Goal: Information Seeking & Learning: Understand process/instructions

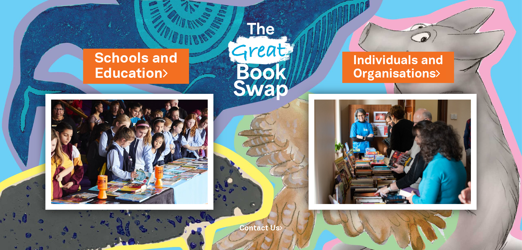
click at [140, 71] on link "Schools and Education" at bounding box center [136, 66] width 83 height 34
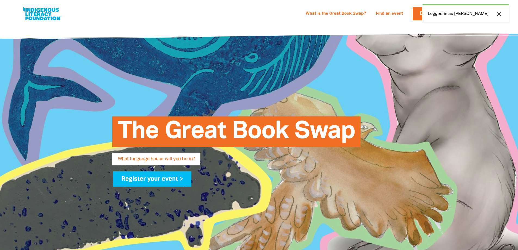
select select "primary-school"
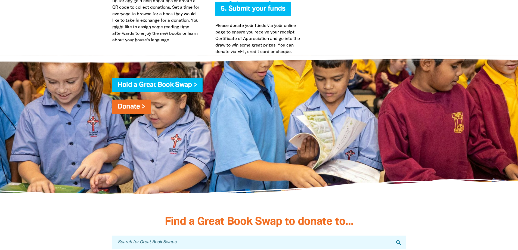
scroll to position [1413, 0]
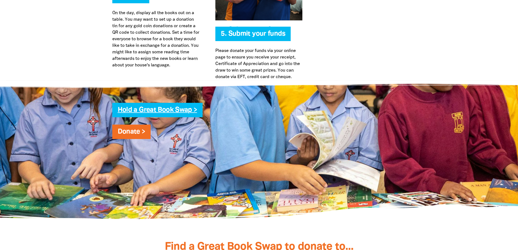
click at [179, 107] on link "Hold a Great Book Swap >" at bounding box center [157, 110] width 79 height 6
click at [180, 111] on link "Hold a Great Book Swap >" at bounding box center [157, 110] width 79 height 6
click at [195, 110] on link "Hold a Great Book Swap >" at bounding box center [157, 110] width 79 height 6
click at [237, 139] on div "Hold a Great Book Swap > Donate >" at bounding box center [259, 149] width 310 height 101
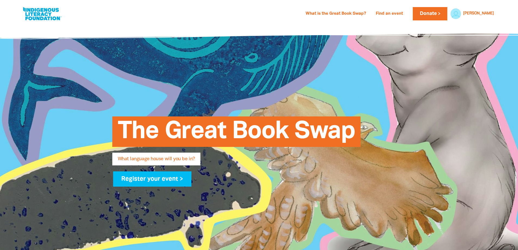
scroll to position [1413, 0]
